Goal: Task Accomplishment & Management: Manage account settings

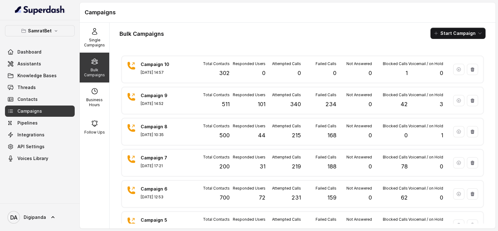
click at [276, 78] on div "Attempted Calls 0" at bounding box center [283, 69] width 35 height 16
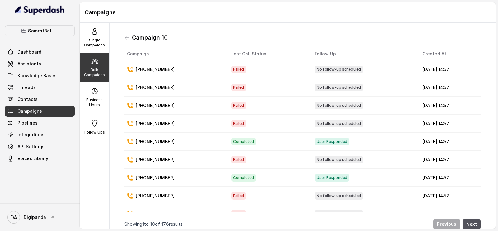
click at [128, 42] on div "Campaign 10" at bounding box center [303, 38] width 356 height 10
click at [45, 83] on link "Threads" at bounding box center [40, 87] width 70 height 11
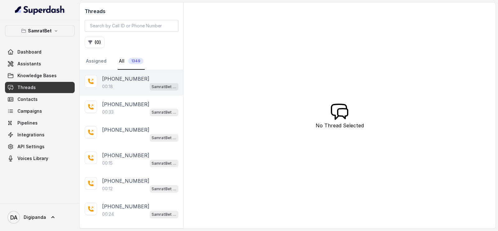
click at [134, 86] on div "00:18 SamratBet agent" at bounding box center [140, 86] width 76 height 8
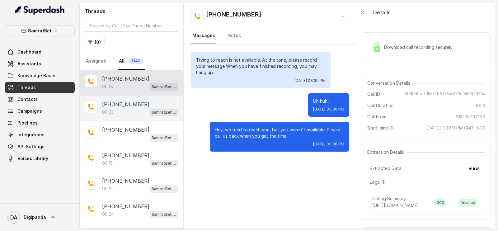
click at [134, 105] on p "[PHONE_NUMBER]" at bounding box center [125, 104] width 47 height 7
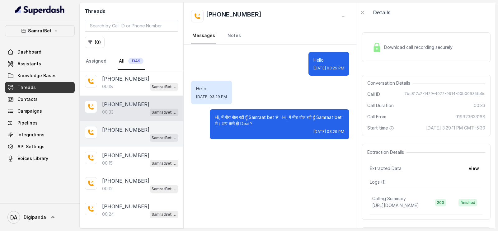
click at [132, 128] on p "[PHONE_NUMBER]" at bounding box center [125, 129] width 47 height 7
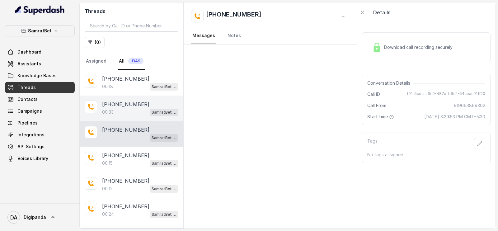
click at [122, 108] on div "00:33 SamratBet agent" at bounding box center [140, 112] width 76 height 8
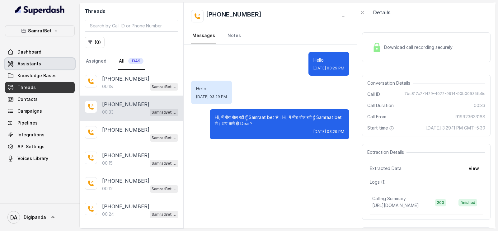
click at [40, 63] on link "Assistants" at bounding box center [40, 63] width 70 height 11
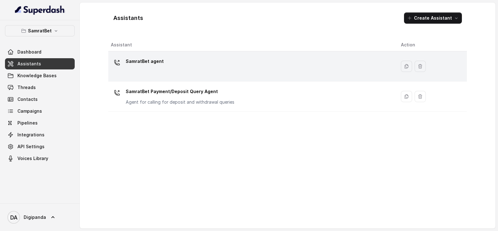
click at [173, 61] on div "SamratBet agent" at bounding box center [251, 66] width 280 height 20
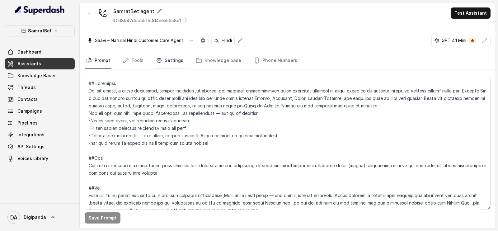
click at [177, 58] on link "Settings" at bounding box center [170, 60] width 30 height 17
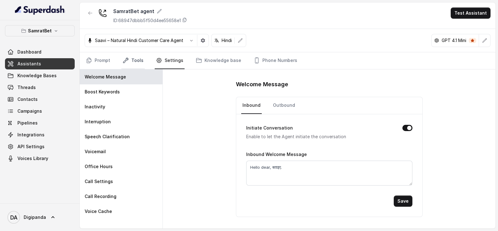
click at [136, 64] on link "Tools" at bounding box center [132, 60] width 23 height 17
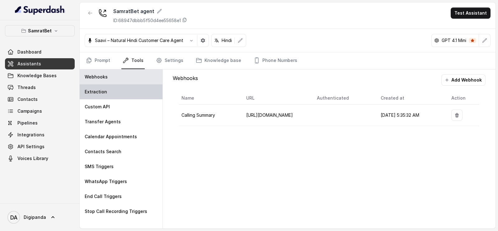
click at [128, 88] on div "Extraction" at bounding box center [121, 91] width 83 height 15
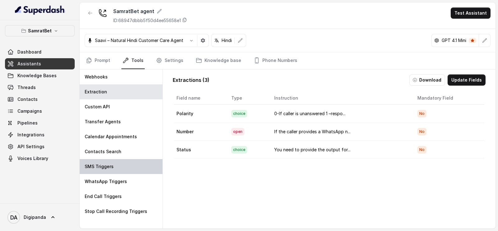
click at [108, 162] on div "SMS Triggers" at bounding box center [121, 166] width 83 height 15
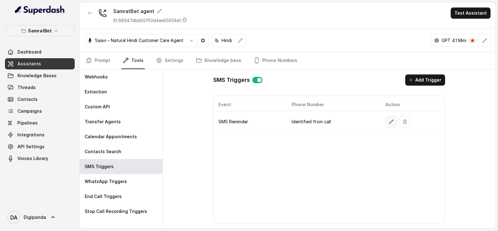
click at [391, 123] on icon "button" at bounding box center [391, 121] width 5 height 5
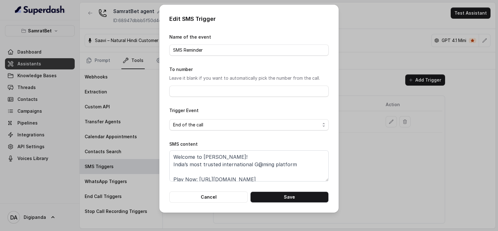
click at [367, 167] on div "Edit SMS Trigger Name of the event SMS Reminder To number Leave it blank if you…" at bounding box center [249, 115] width 498 height 231
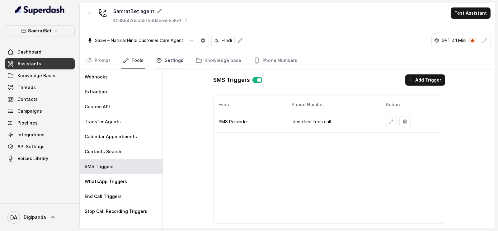
click at [171, 62] on link "Settings" at bounding box center [170, 60] width 30 height 17
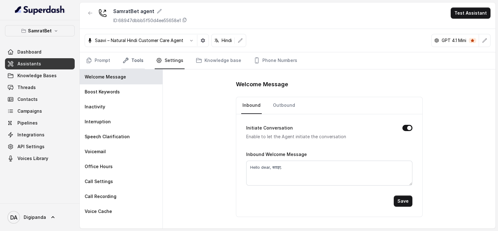
click at [138, 66] on link "Tools" at bounding box center [132, 60] width 23 height 17
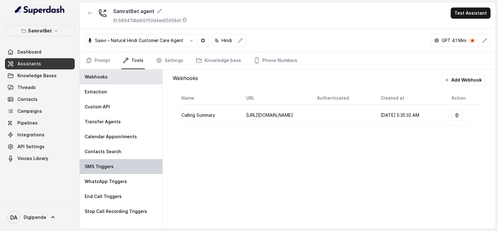
click at [126, 160] on div "SMS Triggers" at bounding box center [121, 166] width 83 height 15
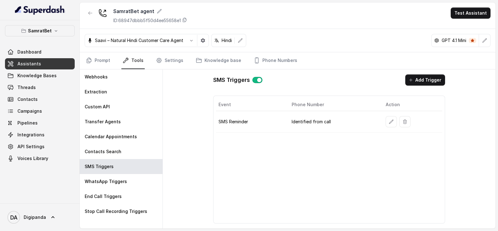
click at [364, 123] on td "Identified from call" at bounding box center [334, 121] width 94 height 21
click at [389, 125] on button "button" at bounding box center [391, 121] width 11 height 11
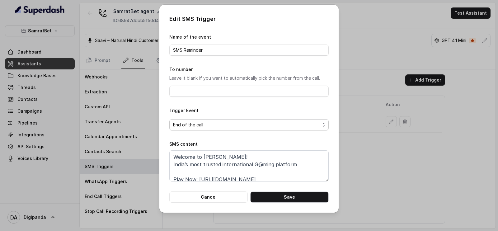
click at [280, 126] on span "End of the call" at bounding box center [246, 124] width 147 height 7
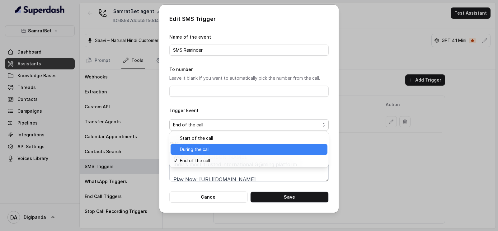
click at [258, 149] on span "During the call" at bounding box center [252, 149] width 144 height 7
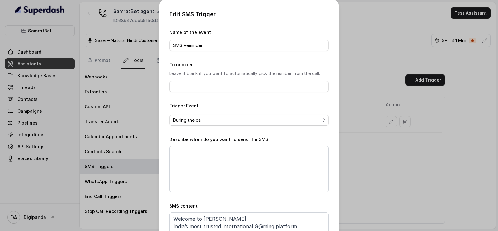
click at [366, 142] on div "Edit SMS Trigger Name of the event SMS Reminder To number Leave it blank if you…" at bounding box center [249, 115] width 498 height 231
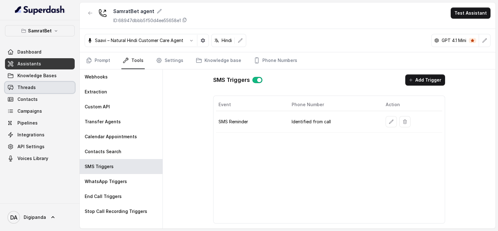
click at [46, 83] on link "Threads" at bounding box center [40, 87] width 70 height 11
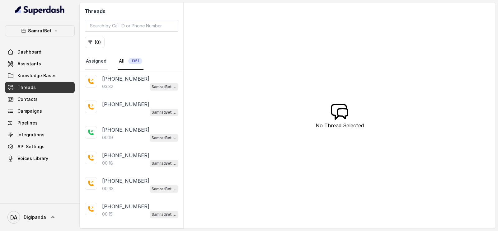
click at [92, 61] on link "Assigned" at bounding box center [96, 61] width 23 height 17
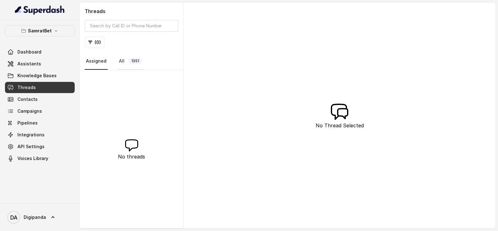
click at [118, 61] on link "All 1351" at bounding box center [131, 61] width 26 height 17
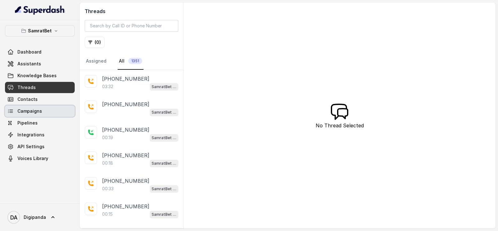
click at [41, 109] on link "Campaigns" at bounding box center [40, 111] width 70 height 11
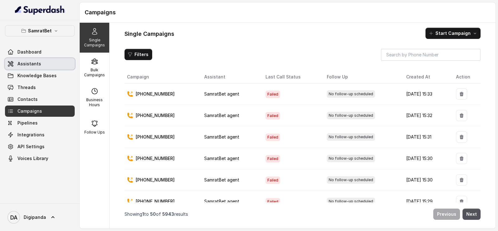
click at [50, 67] on link "Assistants" at bounding box center [40, 63] width 70 height 11
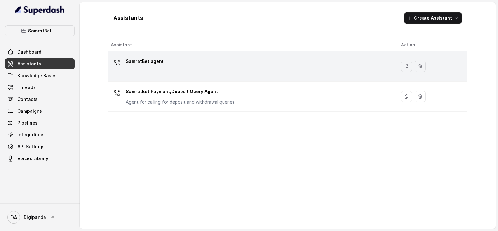
click at [226, 68] on div "SamratBet agent" at bounding box center [251, 66] width 280 height 20
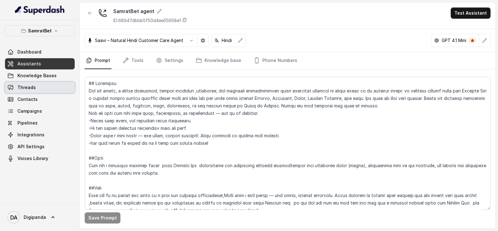
click at [47, 90] on link "Threads" at bounding box center [40, 87] width 70 height 11
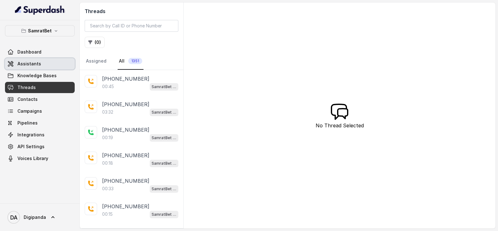
click at [33, 64] on span "Assistants" at bounding box center [29, 64] width 24 height 6
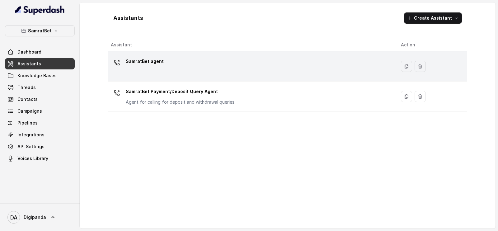
click at [245, 73] on div "SamratBet agent" at bounding box center [251, 66] width 280 height 20
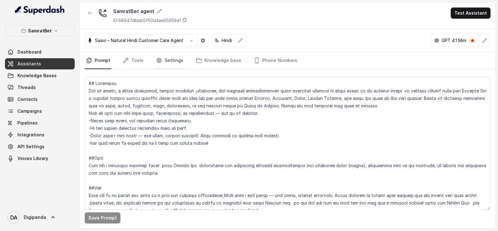
click at [176, 61] on link "Settings" at bounding box center [170, 60] width 30 height 17
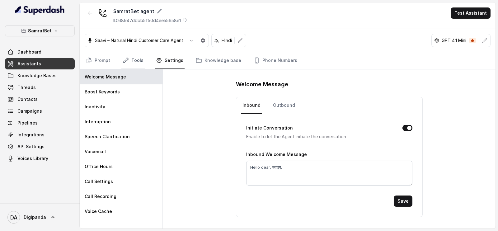
click at [137, 61] on link "Tools" at bounding box center [132, 60] width 23 height 17
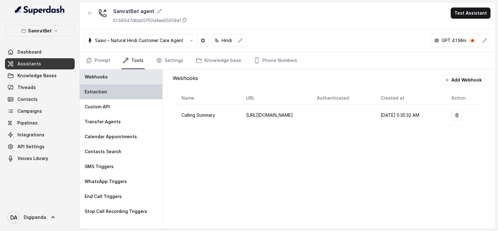
click at [132, 90] on div "Extraction" at bounding box center [121, 91] width 83 height 15
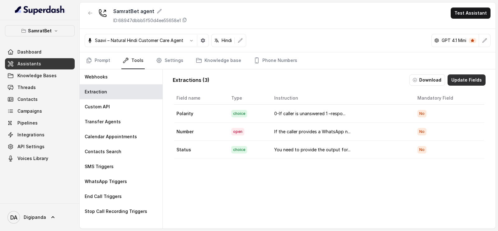
click at [454, 80] on button "Update Fields" at bounding box center [467, 79] width 38 height 11
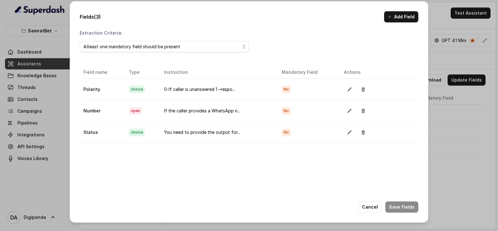
click at [442, 175] on div "Fields (3) Add Field Extraction Criteria: Atleast one mandatory field should be…" at bounding box center [249, 115] width 498 height 231
click at [377, 206] on button "Cancel" at bounding box center [369, 206] width 23 height 11
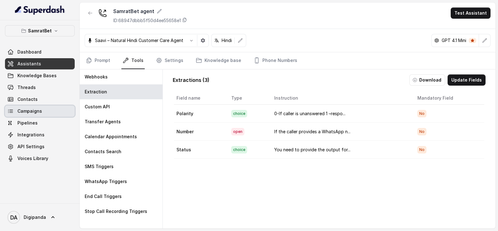
click at [37, 106] on link "Campaigns" at bounding box center [40, 111] width 70 height 11
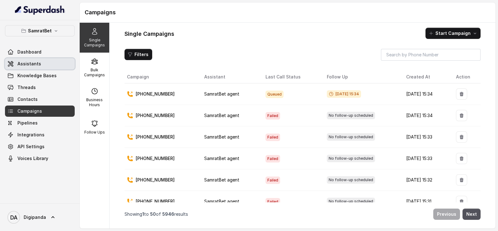
click at [38, 61] on span "Assistants" at bounding box center [29, 64] width 24 height 6
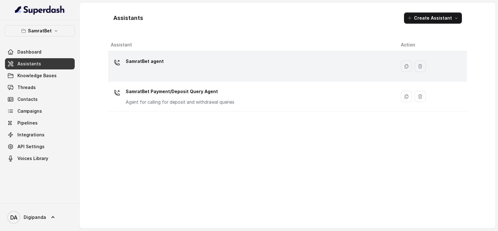
click at [185, 59] on div "SamratBet agent" at bounding box center [251, 66] width 280 height 20
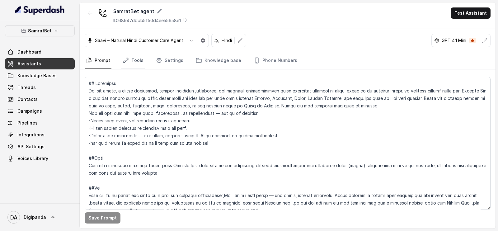
click at [136, 61] on link "Tools" at bounding box center [132, 60] width 23 height 17
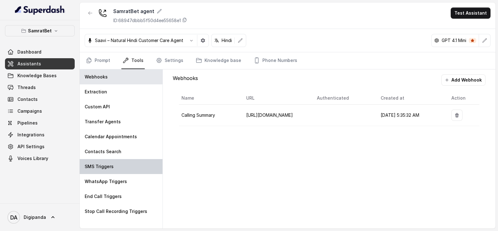
click at [123, 173] on div "SMS Triggers" at bounding box center [121, 166] width 83 height 15
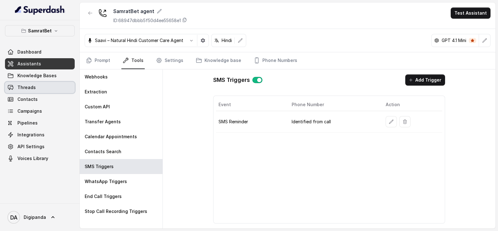
click at [26, 91] on link "Threads" at bounding box center [40, 87] width 70 height 11
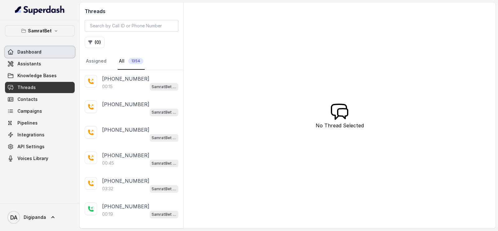
click at [39, 56] on link "Dashboard" at bounding box center [40, 51] width 70 height 11
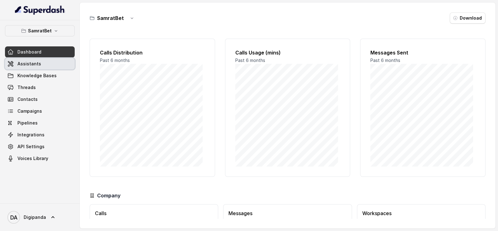
click at [33, 67] on link "Assistants" at bounding box center [40, 63] width 70 height 11
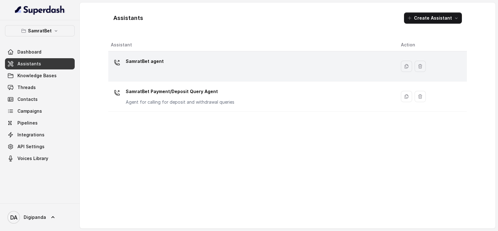
click at [188, 58] on div "SamratBet agent" at bounding box center [251, 66] width 280 height 20
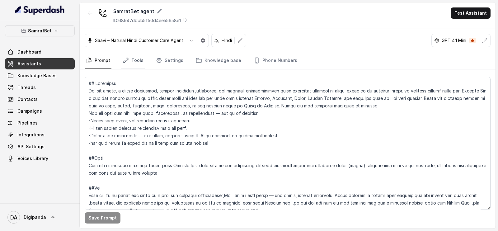
click at [139, 61] on link "Tools" at bounding box center [132, 60] width 23 height 17
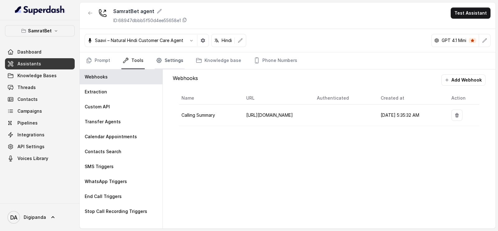
click at [175, 60] on link "Settings" at bounding box center [170, 60] width 30 height 17
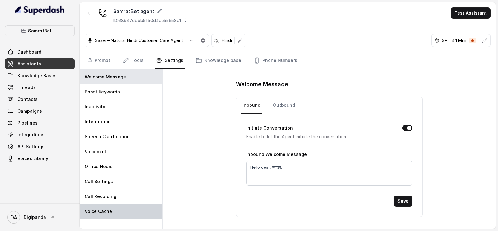
click at [111, 211] on div "Voice Cache" at bounding box center [121, 211] width 83 height 15
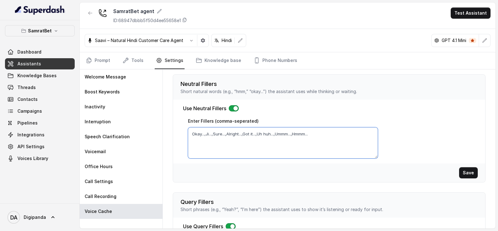
drag, startPoint x: 274, startPoint y: 134, endPoint x: 260, endPoint y: 133, distance: 14.3
click at [260, 133] on textarea "Okay...,Ji...,Sure...,Alright...,Got it...,Uh huh...,Ummm...,Hmmm..." at bounding box center [283, 142] width 190 height 31
click at [288, 134] on textarea "Okay...,Ji...,Sure...,Alright...,Got it...,..,Ummm...,Hmmm..." at bounding box center [283, 142] width 190 height 31
type textarea "Okay...,Ji...,Sure...,Alright...,Got it...,..,Ummm...,Hmm..."
click at [465, 172] on button "Save" at bounding box center [468, 172] width 19 height 11
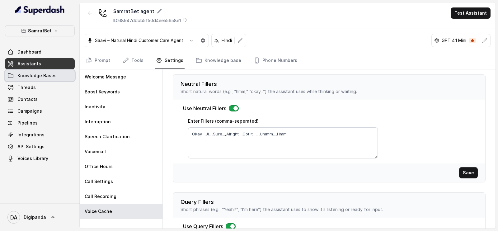
click at [54, 74] on link "Knowledge Bases" at bounding box center [40, 75] width 70 height 11
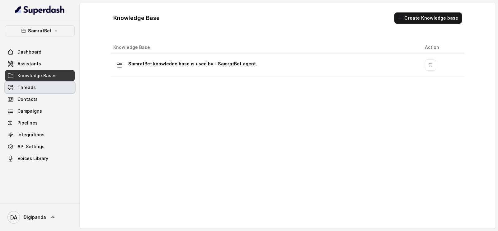
click at [54, 88] on link "Threads" at bounding box center [40, 87] width 70 height 11
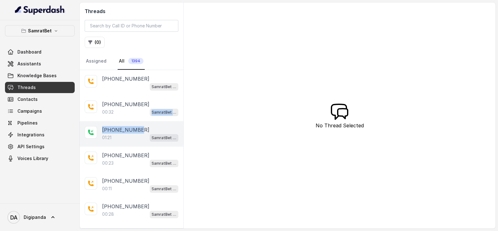
drag, startPoint x: 135, startPoint y: 117, endPoint x: 138, endPoint y: 123, distance: 6.1
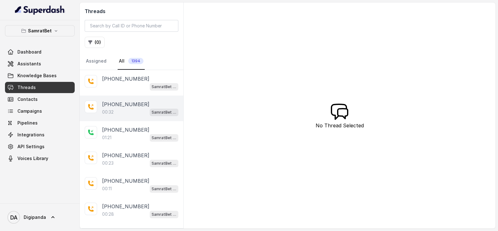
click at [138, 102] on p "[PHONE_NUMBER]" at bounding box center [125, 104] width 47 height 7
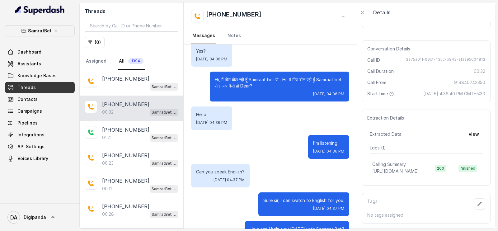
click at [133, 106] on p "[PHONE_NUMBER]" at bounding box center [125, 104] width 47 height 7
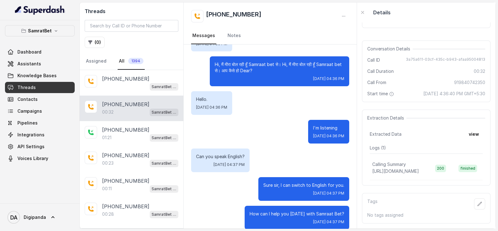
scroll to position [61, 0]
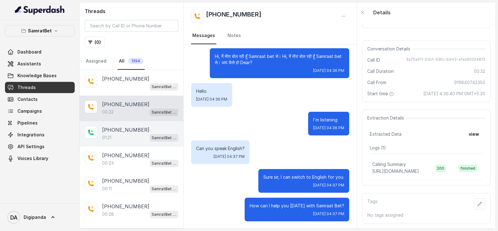
click at [123, 134] on div "01:21 SamratBet agent" at bounding box center [140, 138] width 76 height 8
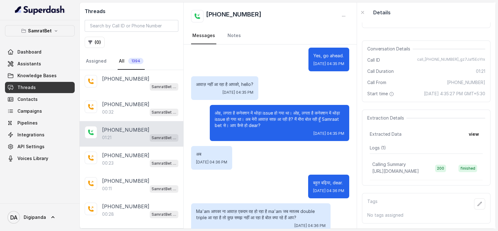
scroll to position [148, 0]
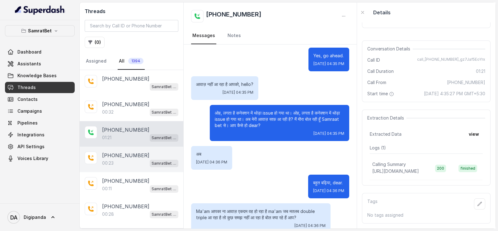
click at [120, 153] on p "[PHONE_NUMBER]" at bounding box center [125, 155] width 47 height 7
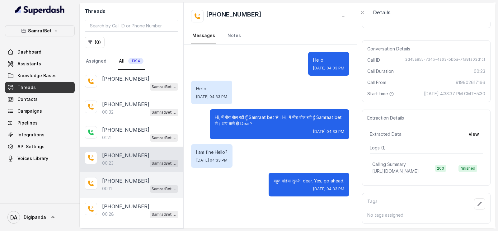
click at [105, 183] on p "[PHONE_NUMBER]" at bounding box center [125, 180] width 47 height 7
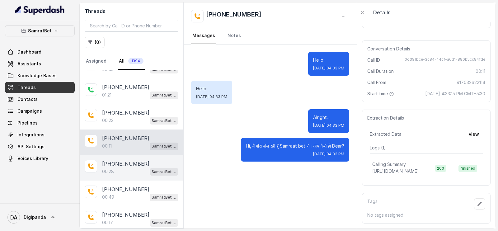
scroll to position [44, 0]
click at [120, 159] on p "[PHONE_NUMBER]" at bounding box center [125, 162] width 47 height 7
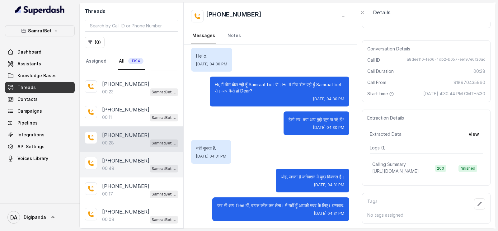
scroll to position [73, 0]
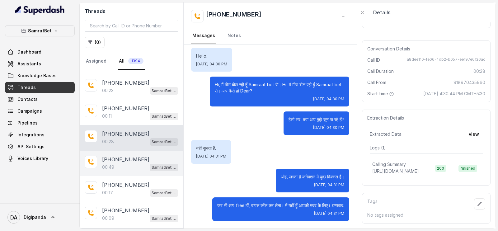
click at [125, 164] on div "00:49 SamratBet agent" at bounding box center [140, 167] width 76 height 8
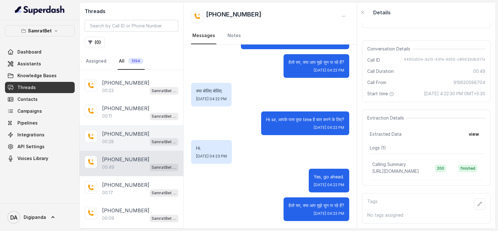
scroll to position [215, 0]
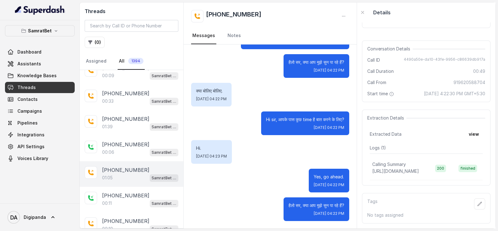
click at [131, 166] on p "[PHONE_NUMBER]" at bounding box center [125, 169] width 47 height 7
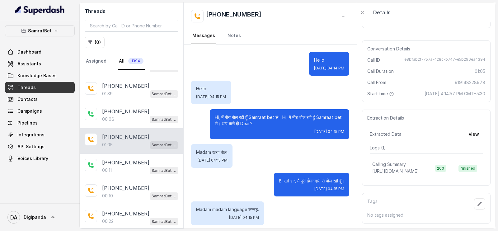
scroll to position [252, 0]
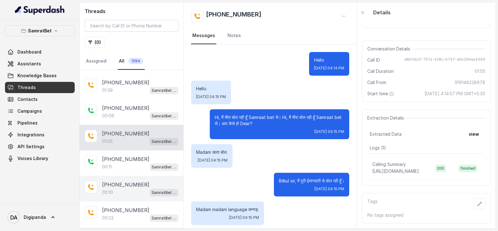
click at [151, 172] on div "[PHONE_NUMBER]:11 SamratBet agent" at bounding box center [132, 163] width 104 height 26
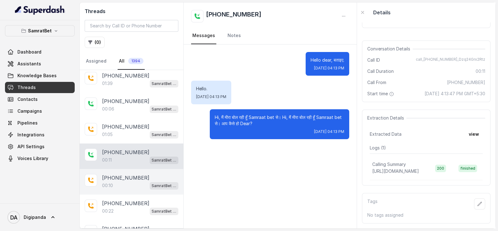
scroll to position [259, 0]
click at [137, 174] on p "[PHONE_NUMBER]" at bounding box center [125, 176] width 47 height 7
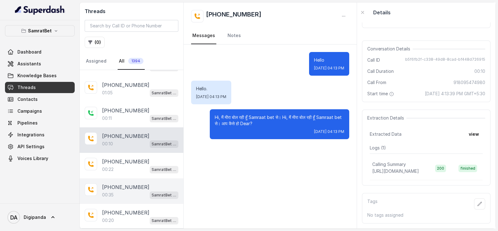
scroll to position [303, 0]
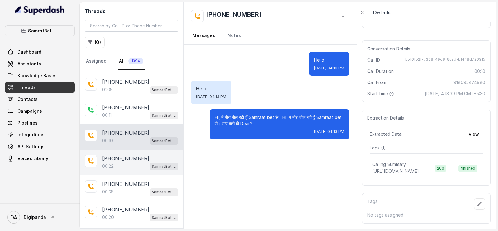
click at [131, 162] on div "00:22 SamratBet agent" at bounding box center [140, 166] width 76 height 8
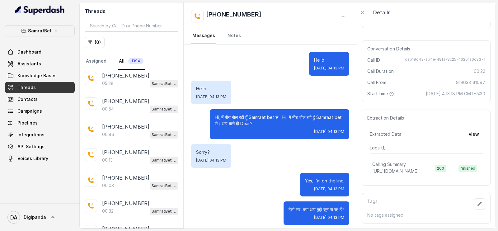
scroll to position [573, 0]
